Goal: Task Accomplishment & Management: Manage account settings

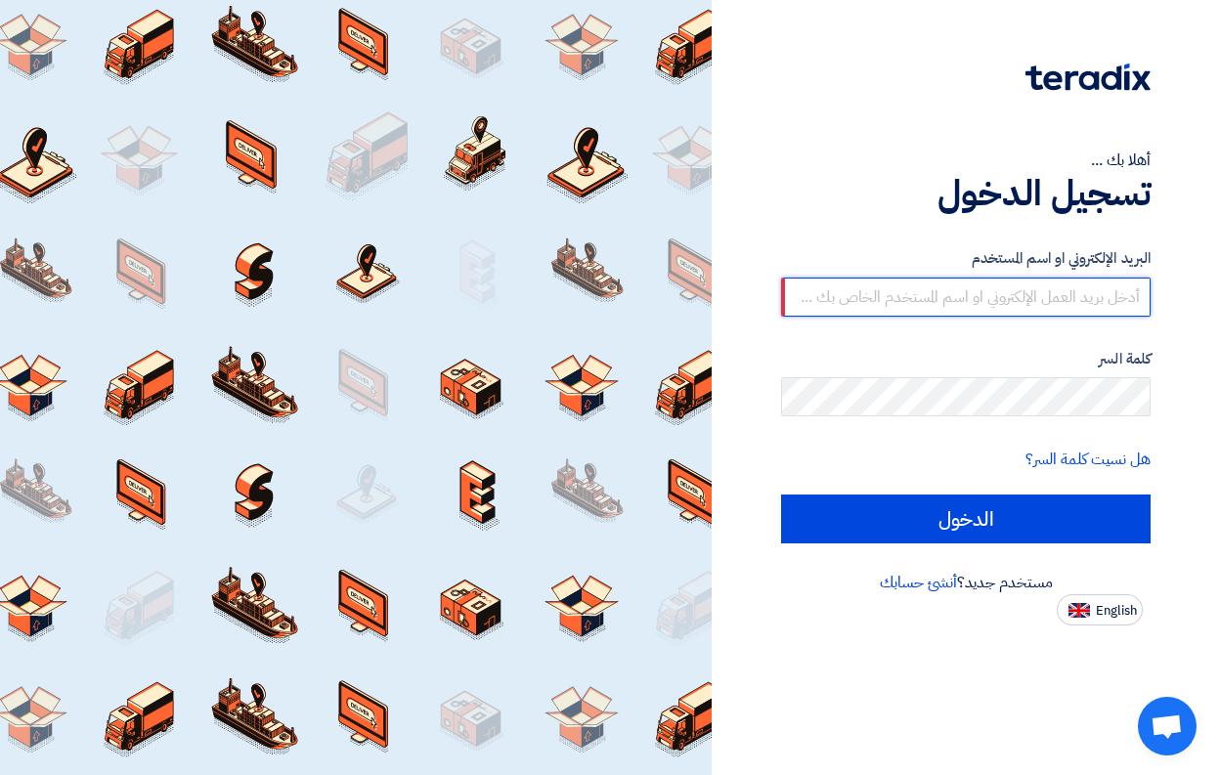
type input "[EMAIL_ADDRESS][DOMAIN_NAME]"
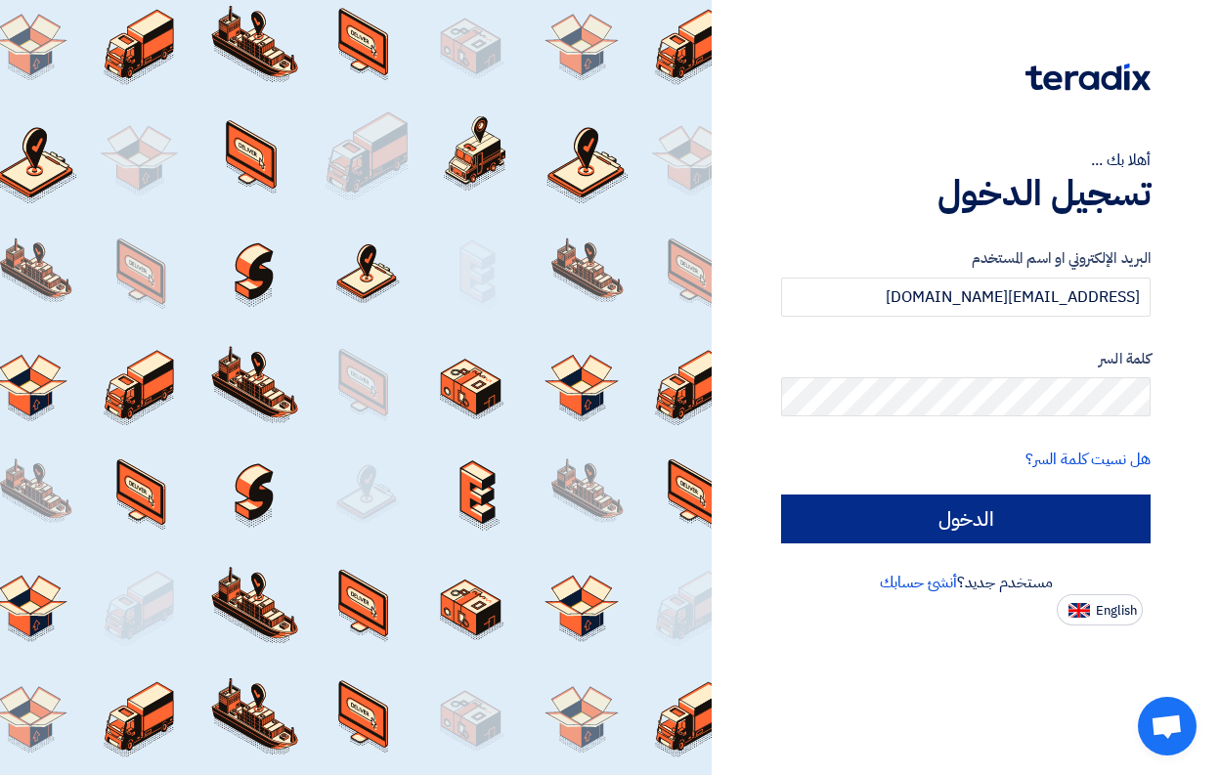
click at [950, 519] on input "الدخول" at bounding box center [966, 519] width 370 height 49
type input "Sign in"
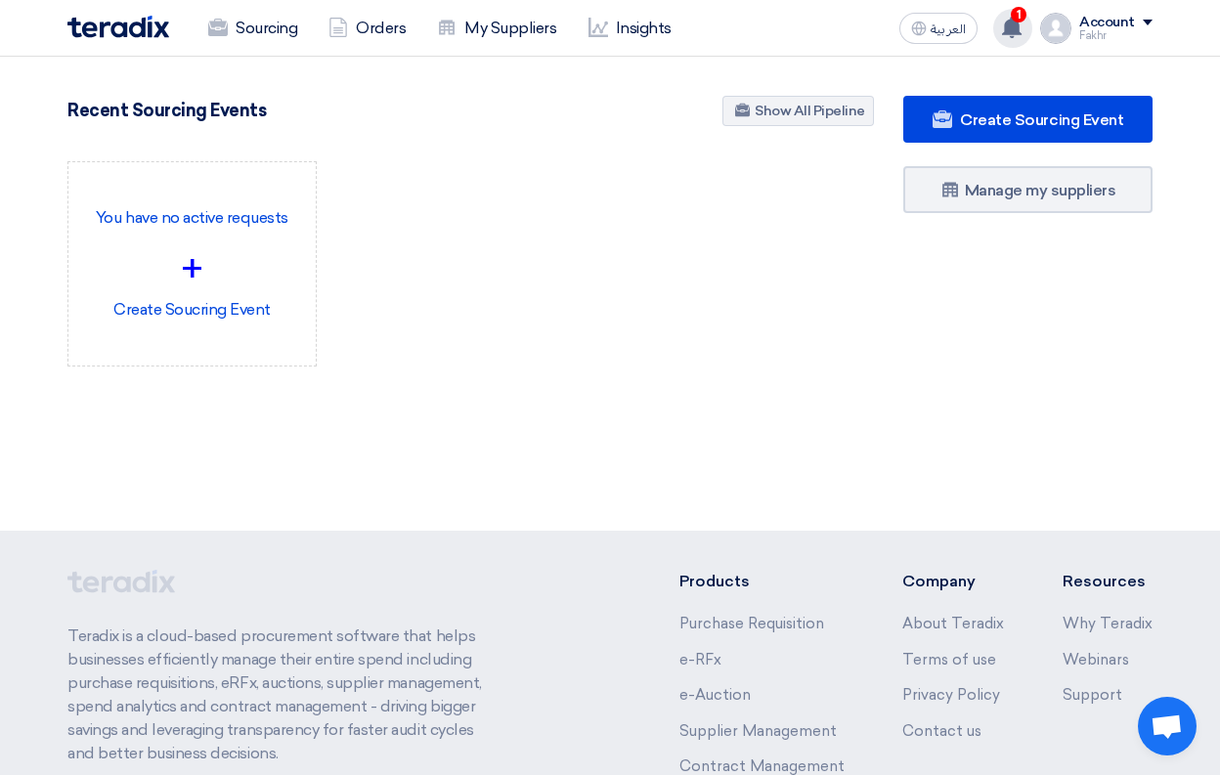
click at [1012, 19] on icon at bounding box center [1012, 28] width 22 height 22
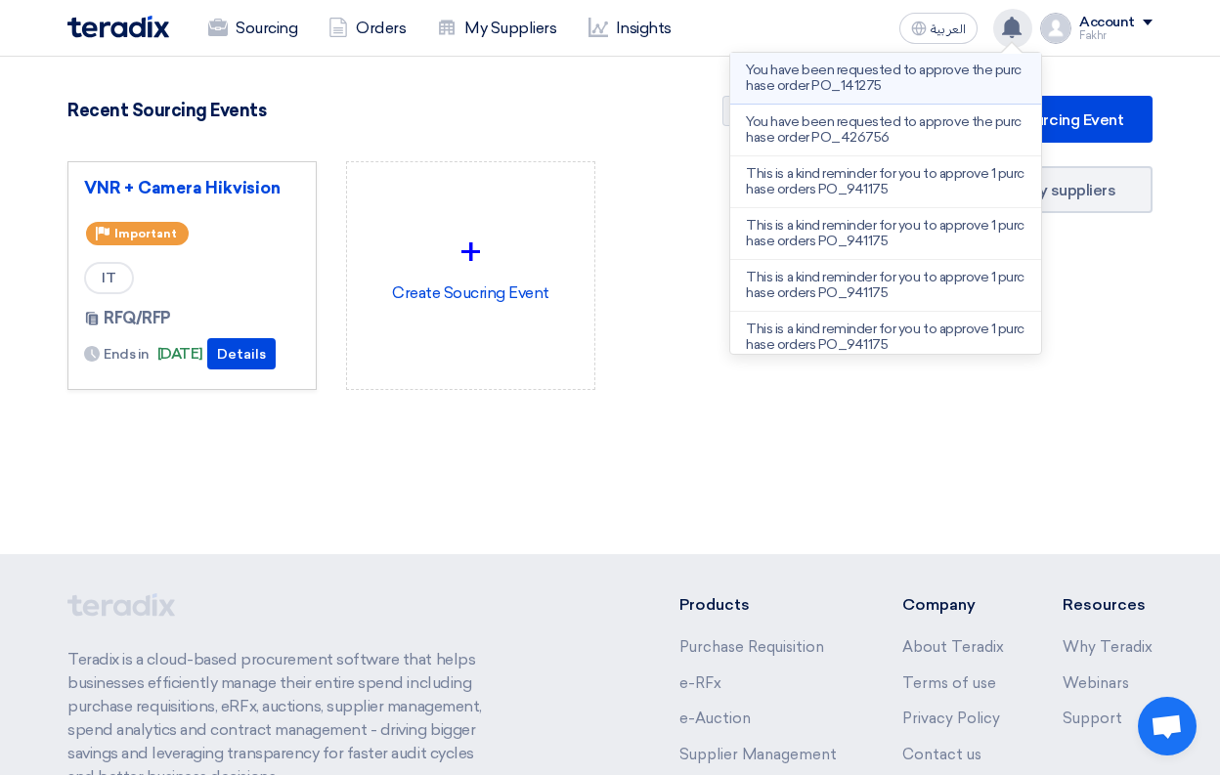
click at [927, 69] on p "You have been requested to approve the purchase order PO_141275" at bounding box center [886, 78] width 280 height 31
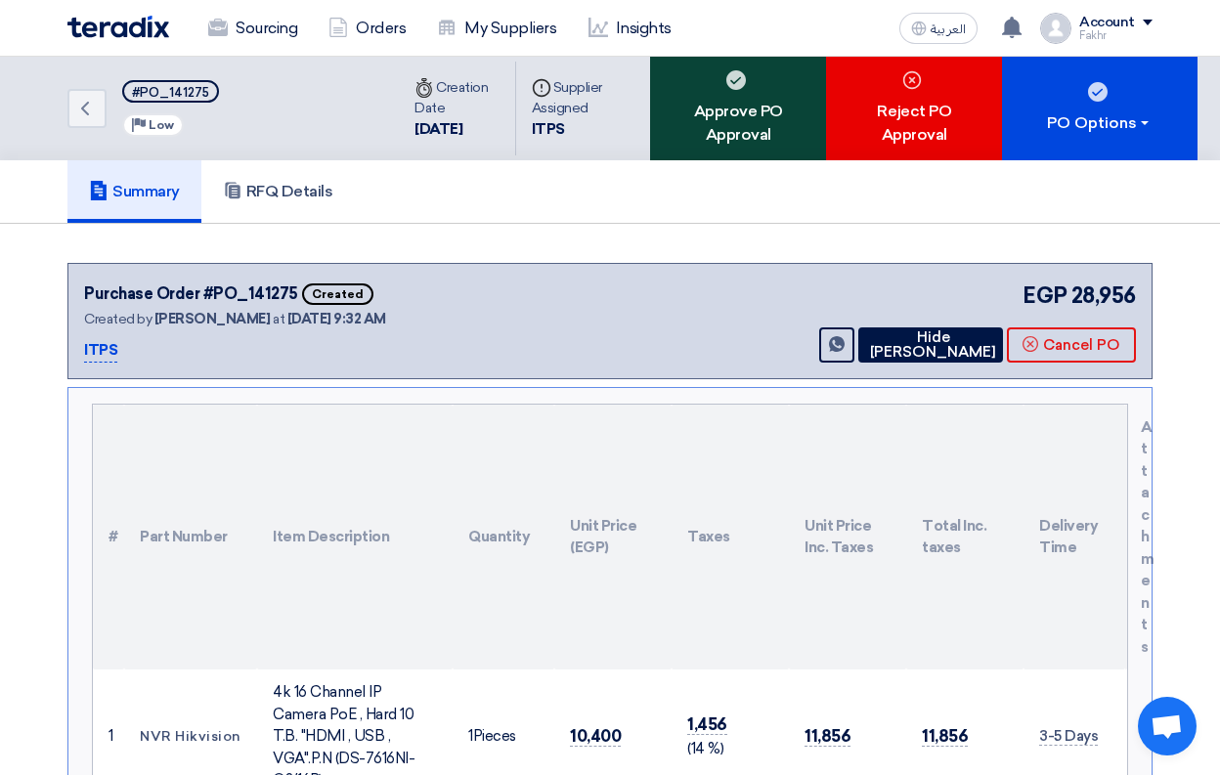
click at [771, 90] on div "Approve PO Approval" at bounding box center [738, 109] width 176 height 104
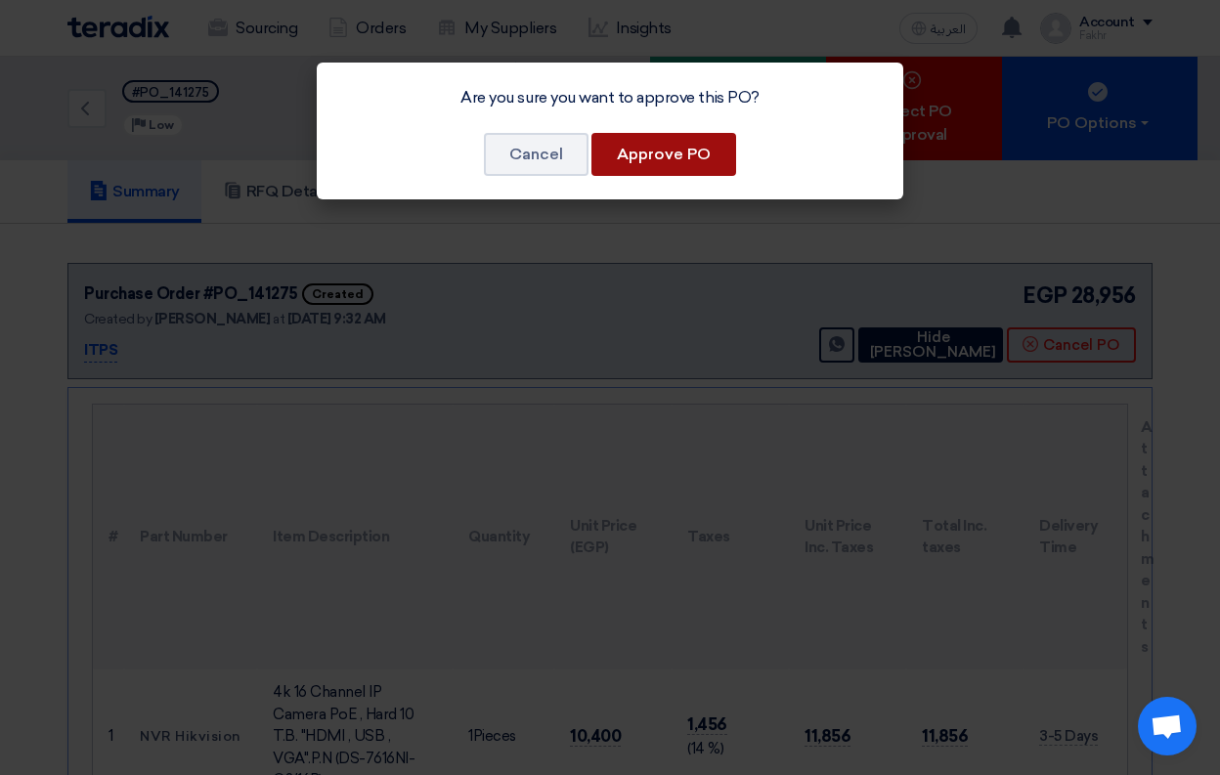
click at [652, 154] on button "Approve PO" at bounding box center [663, 154] width 145 height 43
